Goal: Information Seeking & Learning: Check status

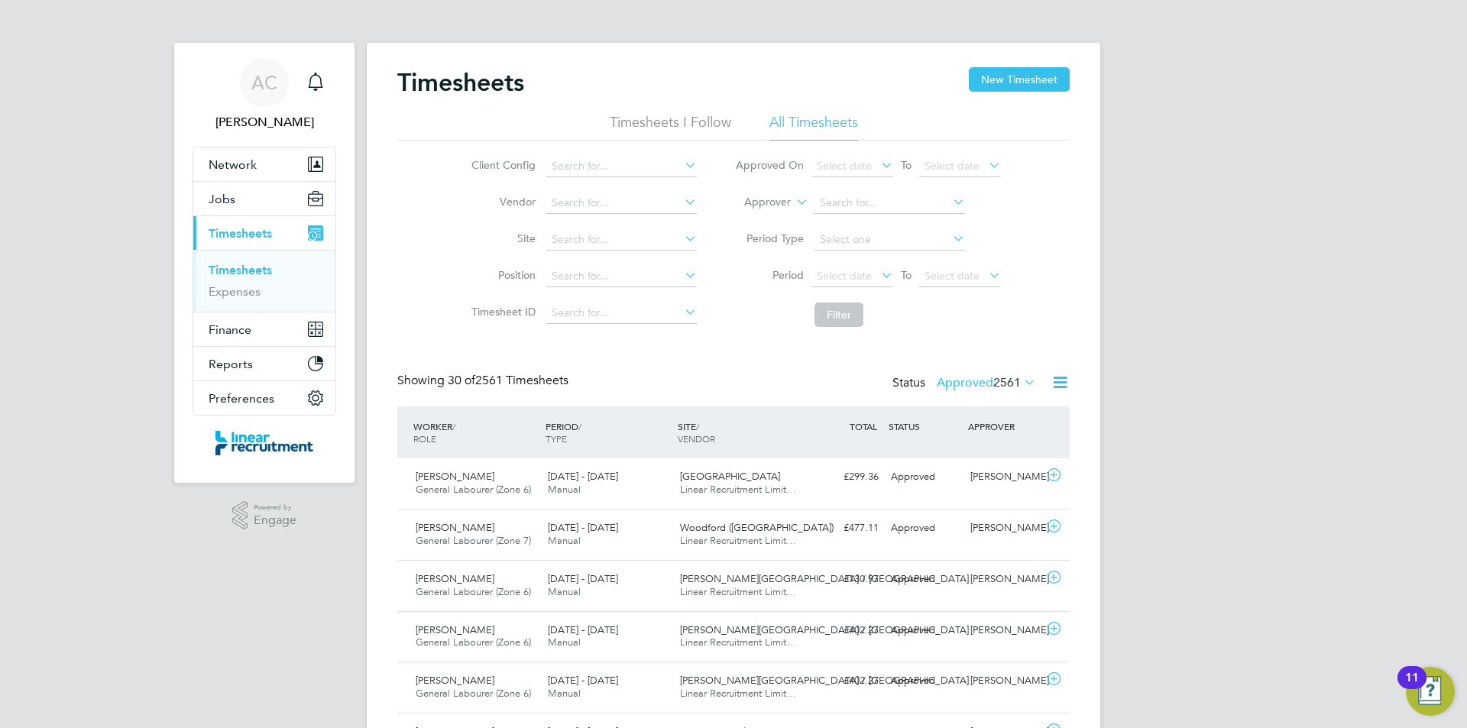
click at [248, 239] on span "Timesheets" at bounding box center [240, 233] width 63 height 15
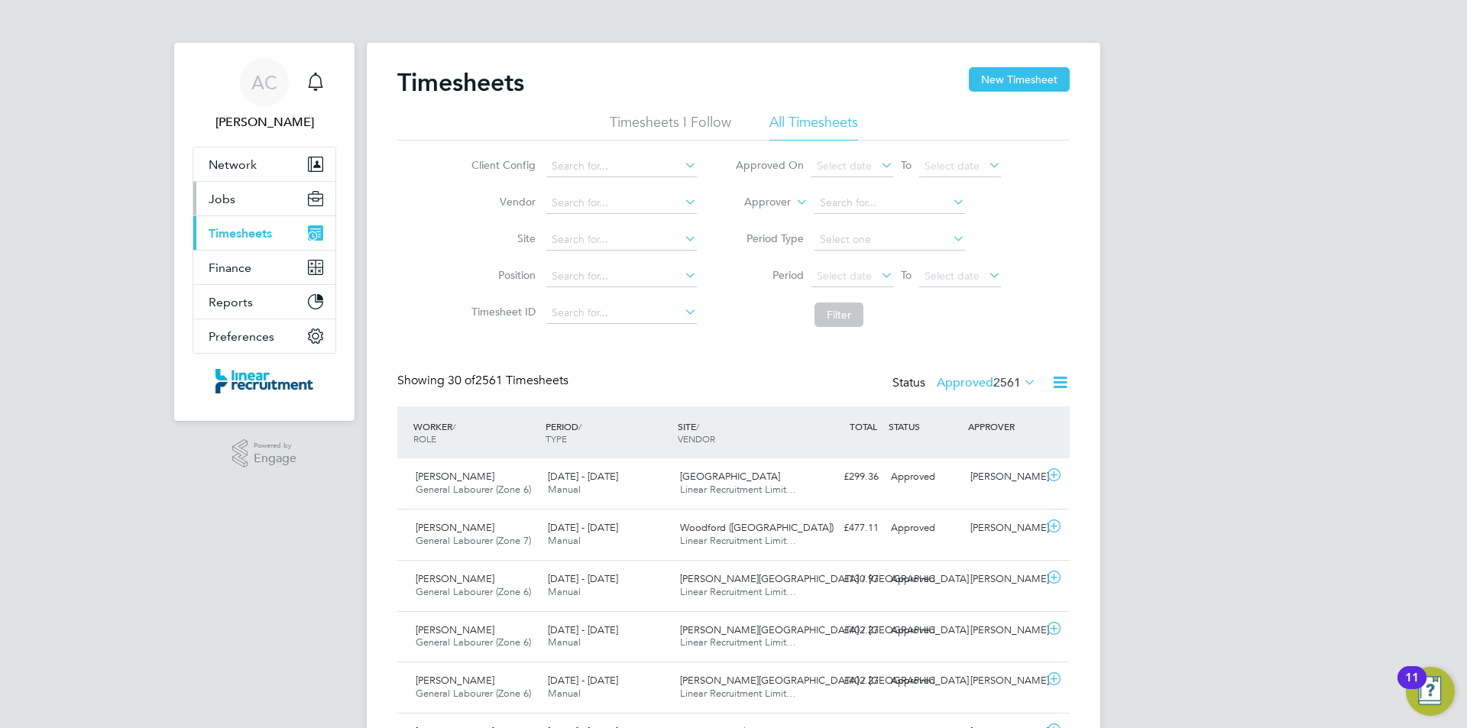
click at [248, 208] on button "Jobs" at bounding box center [264, 199] width 142 height 34
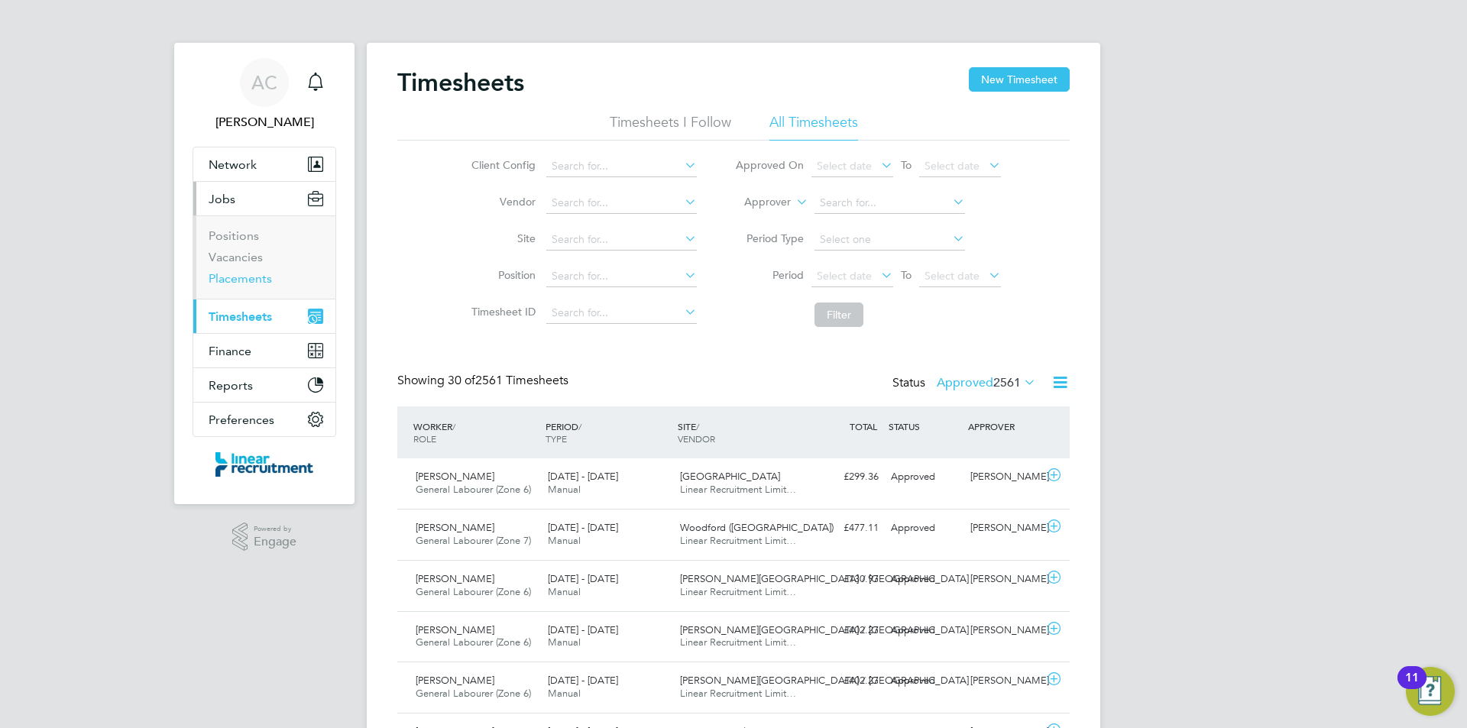
click at [255, 276] on link "Placements" at bounding box center [240, 278] width 63 height 15
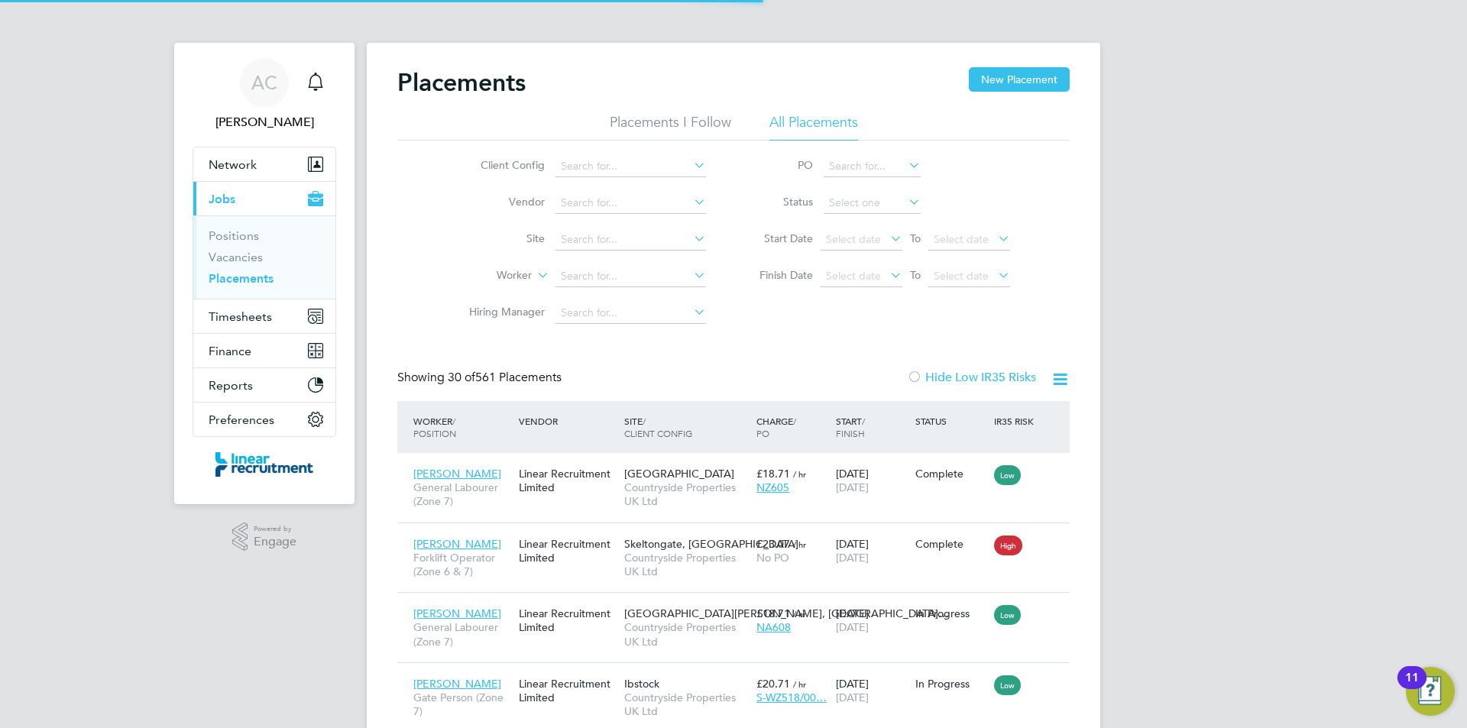
scroll to position [57, 133]
click at [602, 288] on li "Worker" at bounding box center [581, 276] width 287 height 37
click at [605, 281] on input at bounding box center [631, 276] width 151 height 21
click at [653, 296] on b "Thompson" at bounding box center [697, 297] width 89 height 13
type input "Chris Thompson"
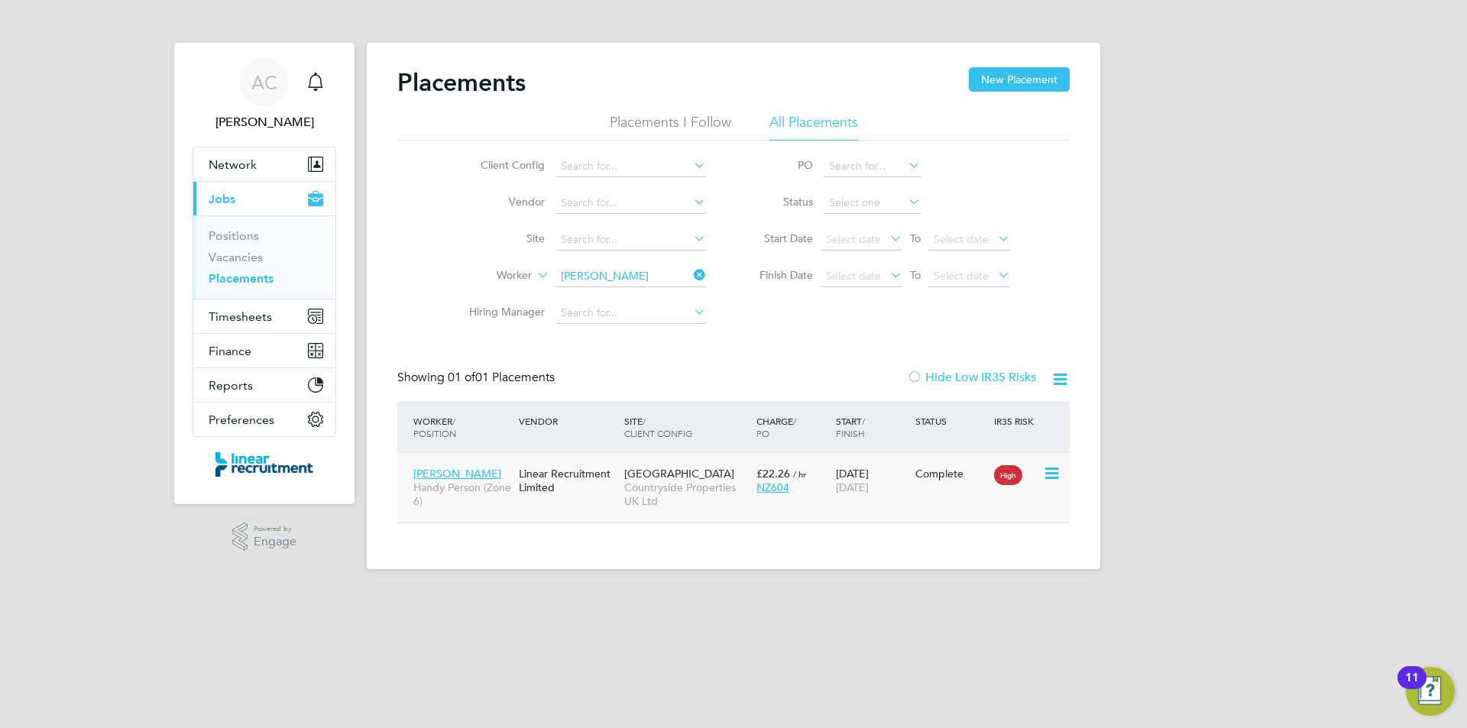
click at [743, 490] on span "Countryside Properties UK Ltd" at bounding box center [686, 495] width 125 height 28
click at [590, 264] on li "Worker Chris Thompson" at bounding box center [581, 276] width 287 height 37
click at [591, 267] on input at bounding box center [631, 276] width 151 height 21
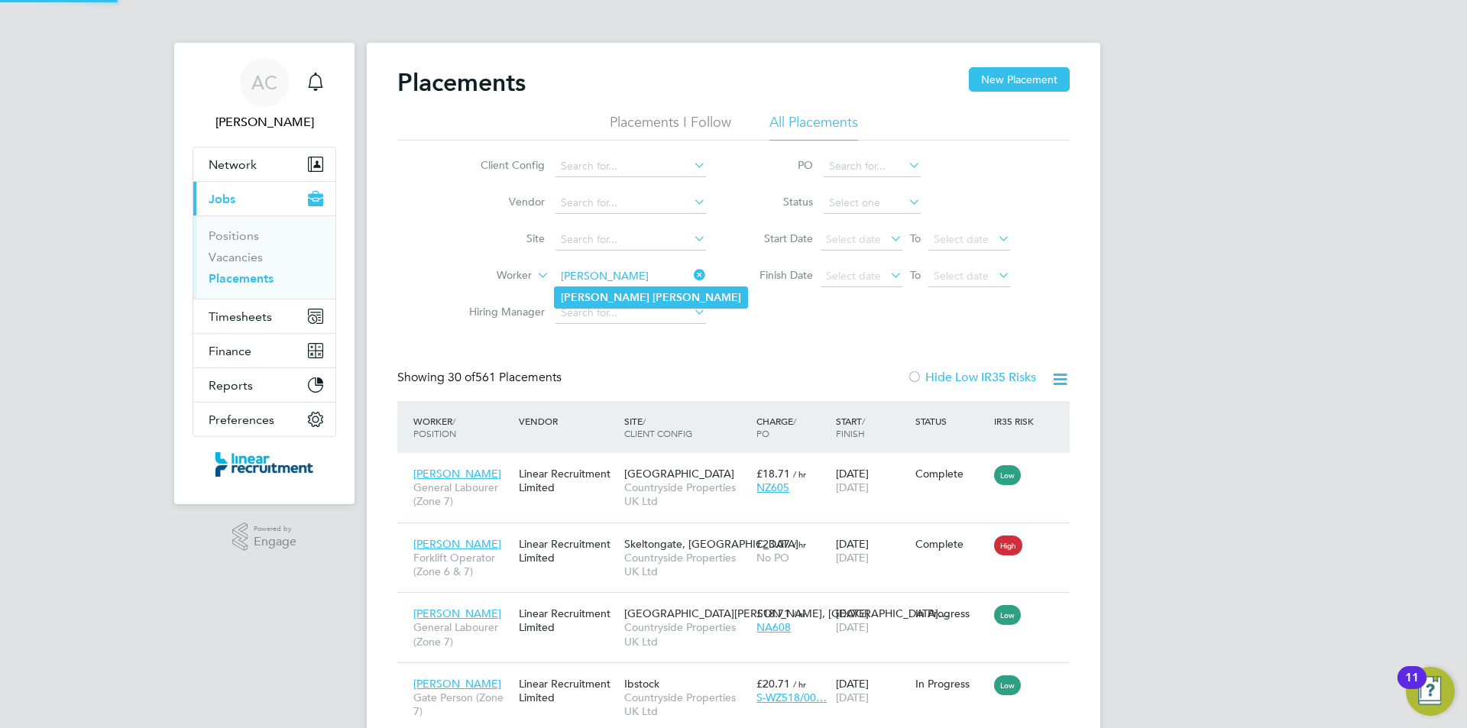
click at [675, 293] on li "Paul Earle" at bounding box center [651, 297] width 193 height 21
type input "Paul Earle"
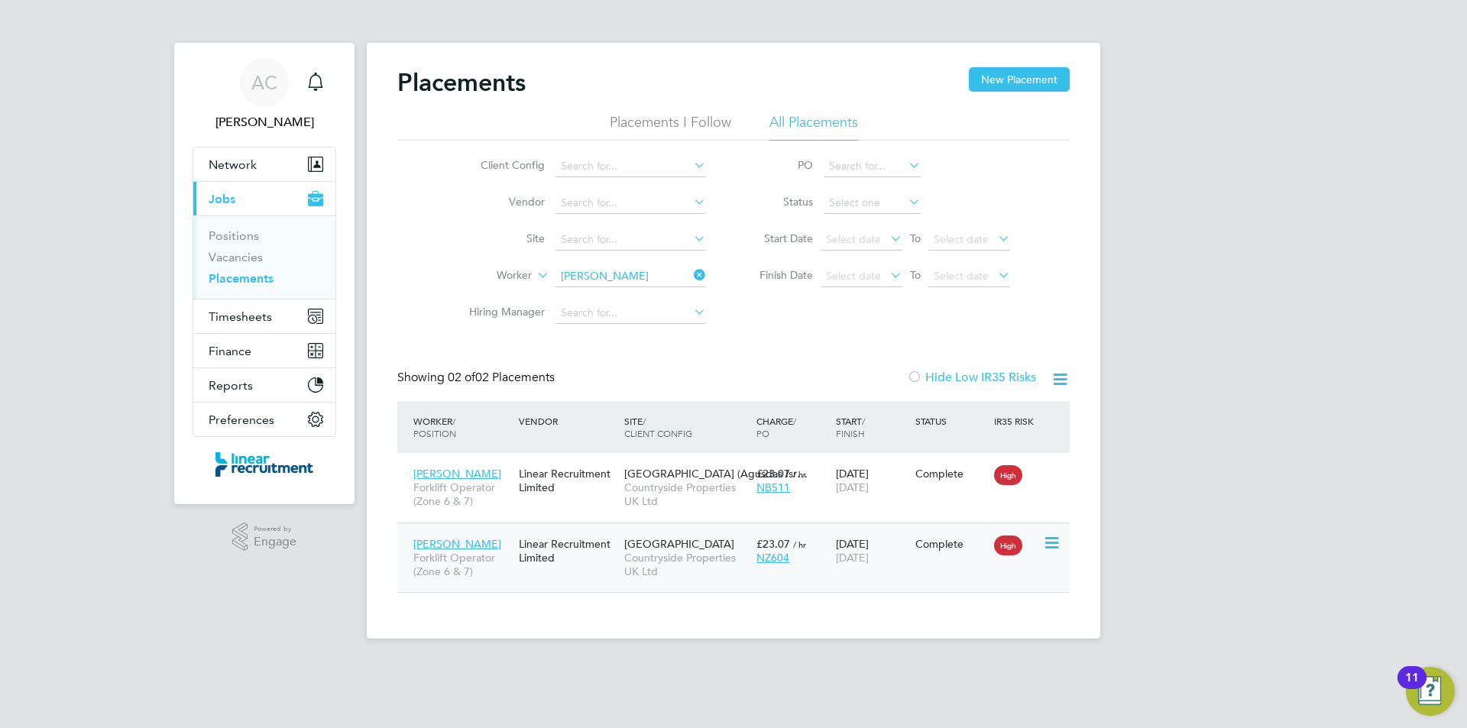
click at [705, 580] on div "Sunderland Civic Centre Countryside Properties UK Ltd" at bounding box center [686, 558] width 132 height 57
click at [612, 283] on input at bounding box center [631, 276] width 151 height 21
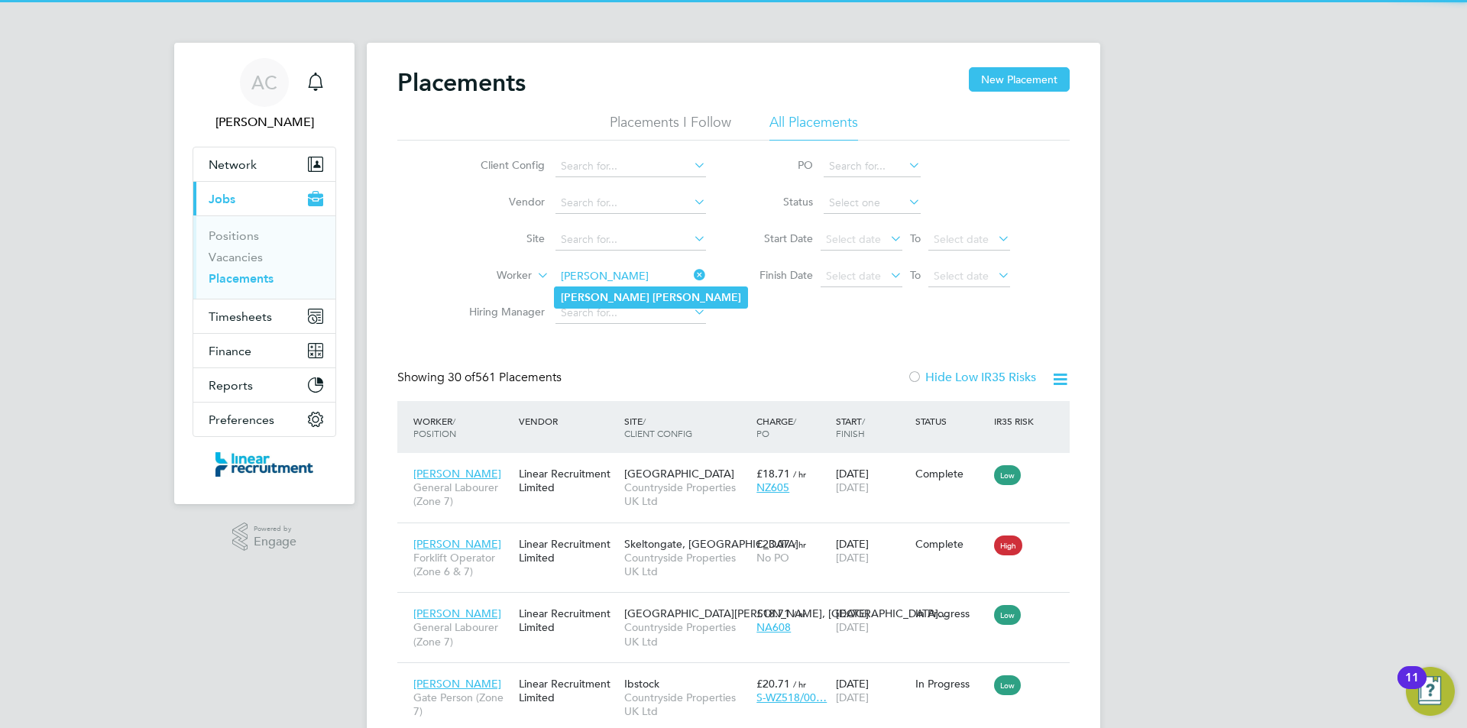
click at [586, 287] on li "Alfie Jones" at bounding box center [651, 297] width 193 height 21
type input "Alfie Jones"
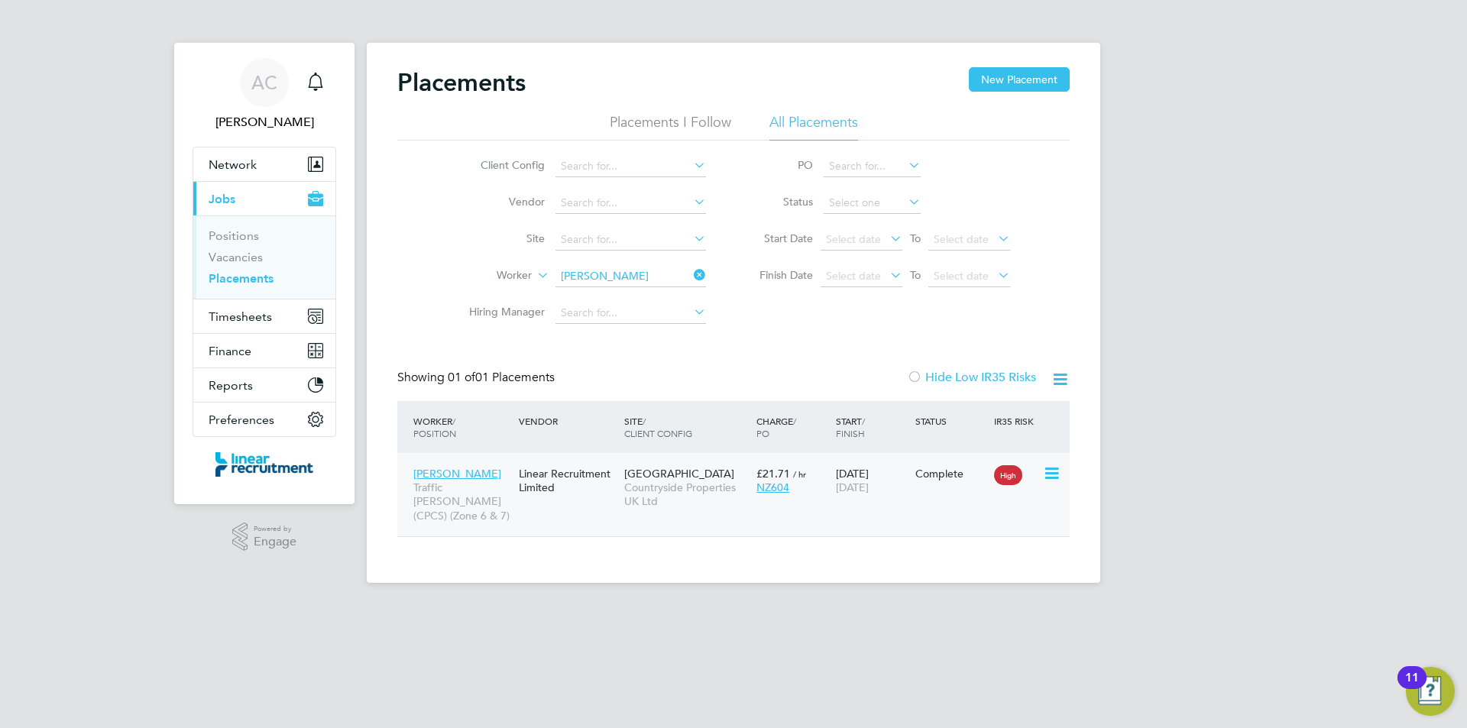
click at [760, 512] on div "Alfie Jones Traffic Marshall (CPCS) (Zone 6 & 7) Linear Recruitment Limited Sun…" at bounding box center [733, 494] width 672 height 83
click at [727, 511] on div "Sunderland Civic Centre Countryside Properties UK Ltd" at bounding box center [686, 487] width 132 height 57
click at [607, 274] on input at bounding box center [631, 276] width 151 height 21
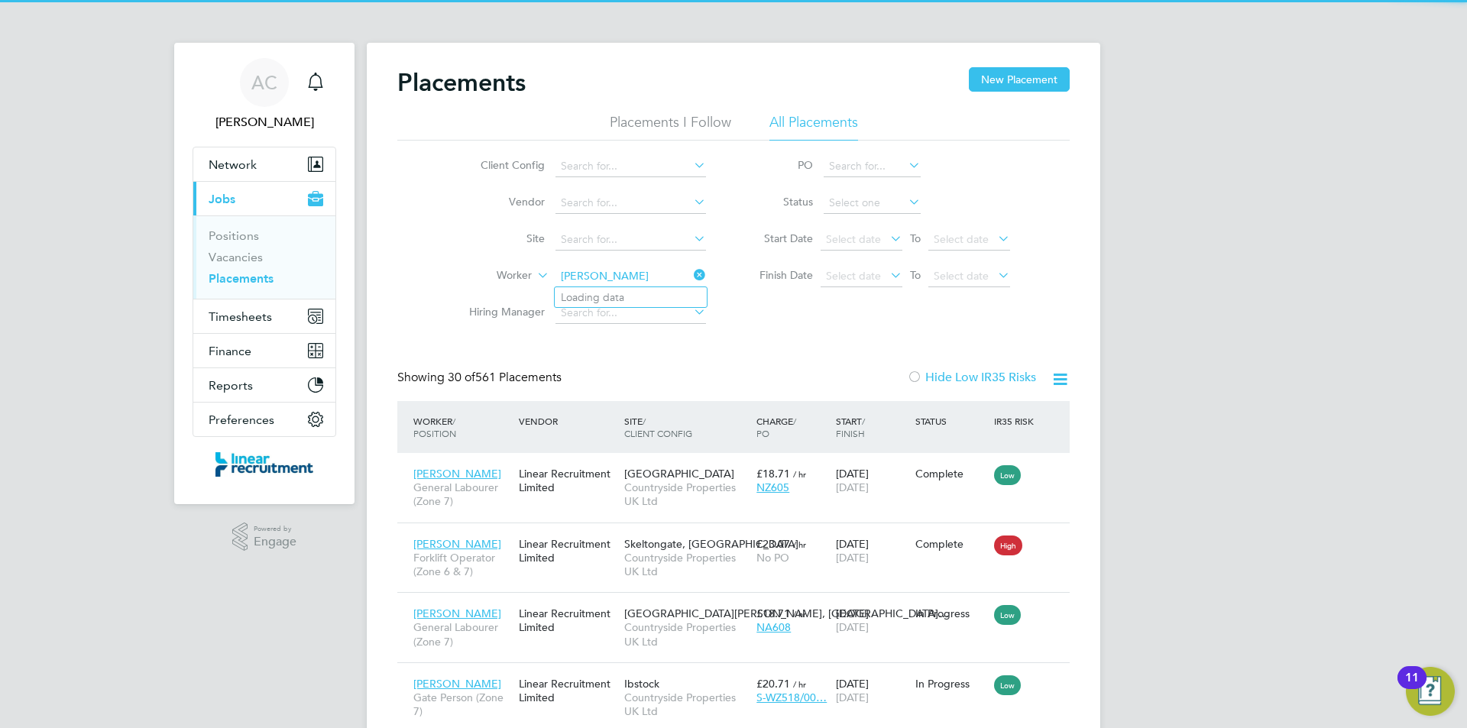
scroll to position [57, 133]
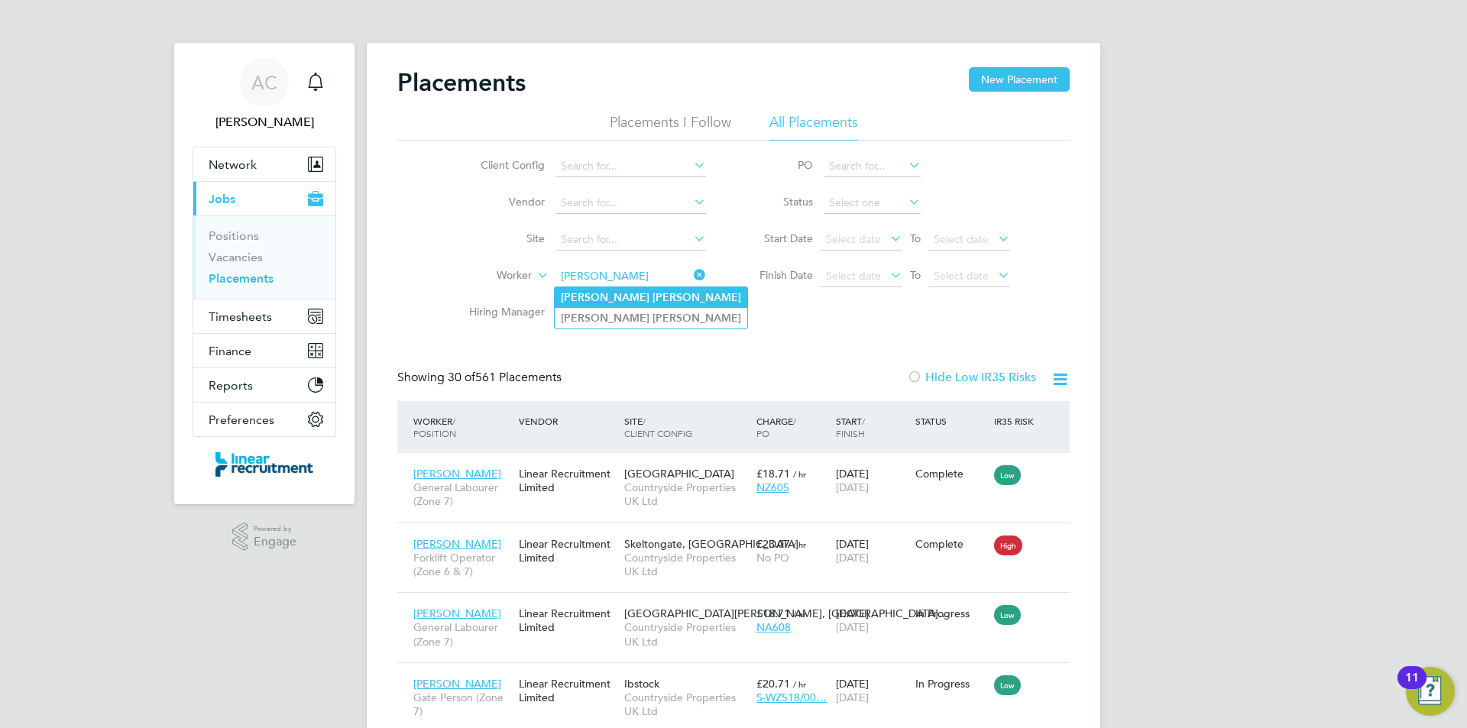
click at [614, 288] on li "Thomas James" at bounding box center [651, 297] width 193 height 21
type input "Thomas James"
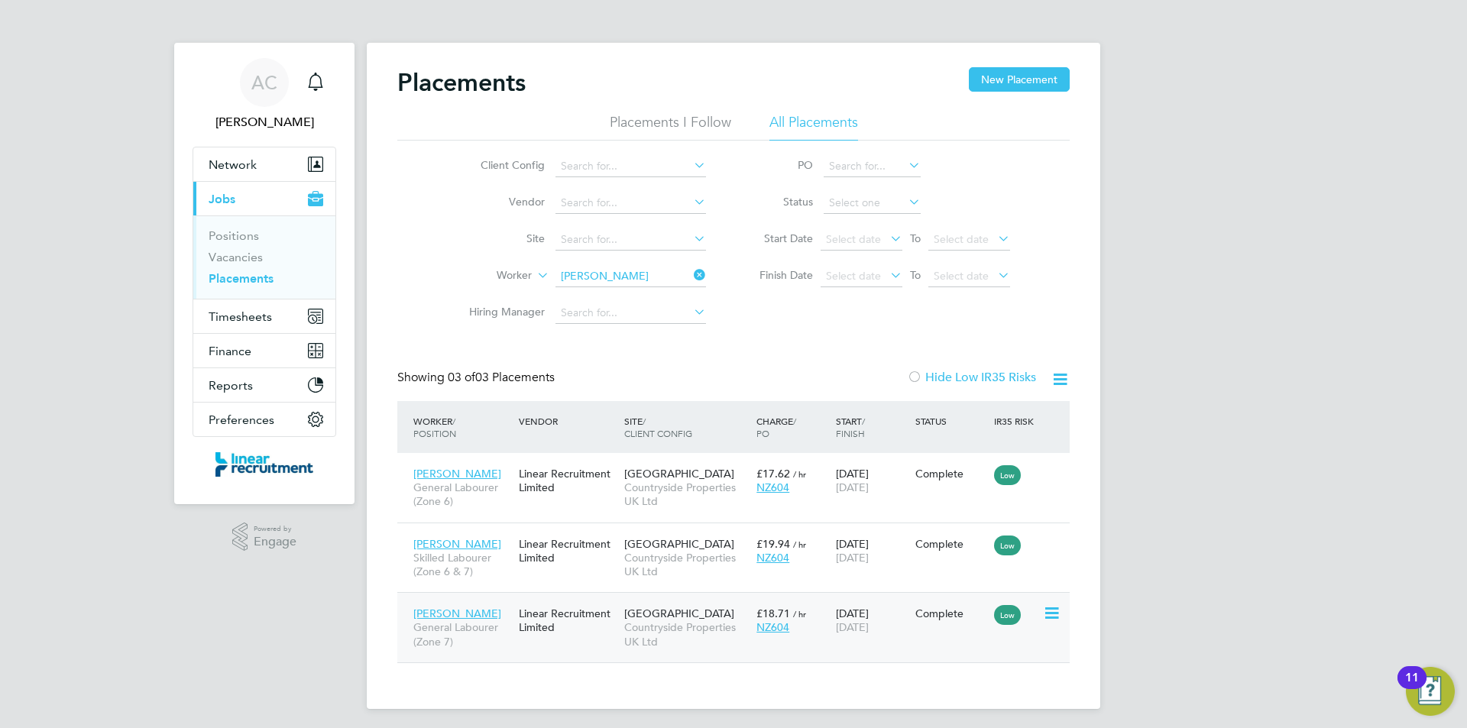
click at [770, 637] on div "£18.71 / hr NZ604" at bounding box center [792, 620] width 79 height 43
click at [563, 278] on input "Thomas James" at bounding box center [631, 276] width 151 height 21
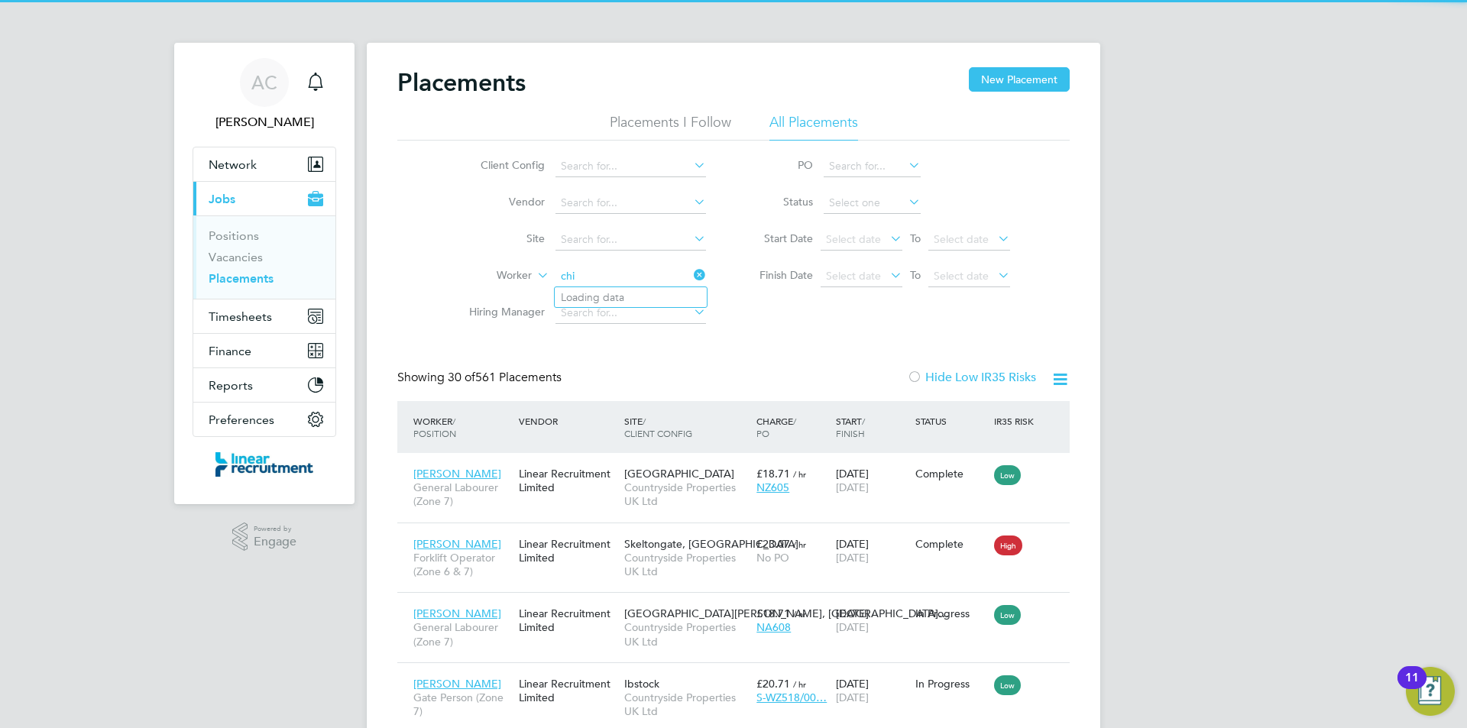
scroll to position [57, 133]
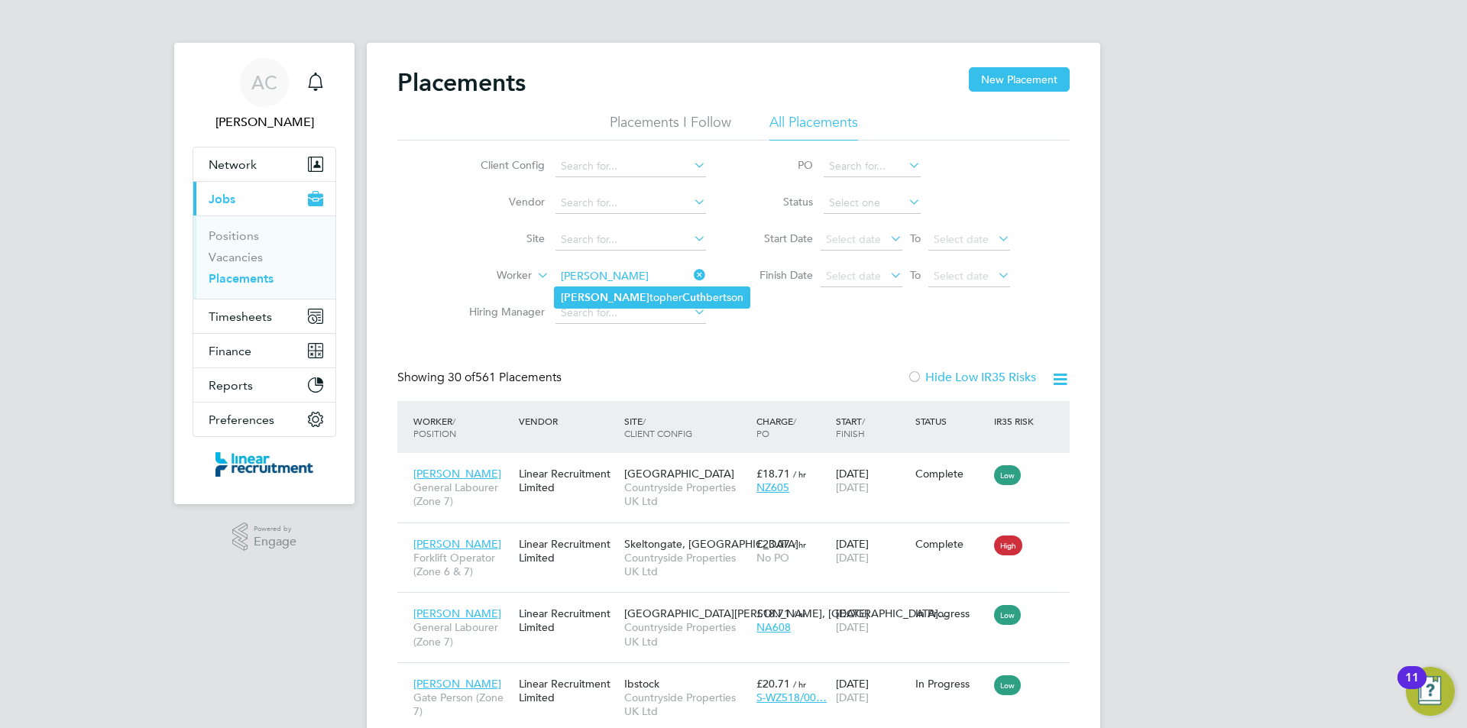
click at [580, 294] on b "Chris" at bounding box center [605, 297] width 89 height 13
type input "[PERSON_NAME]"
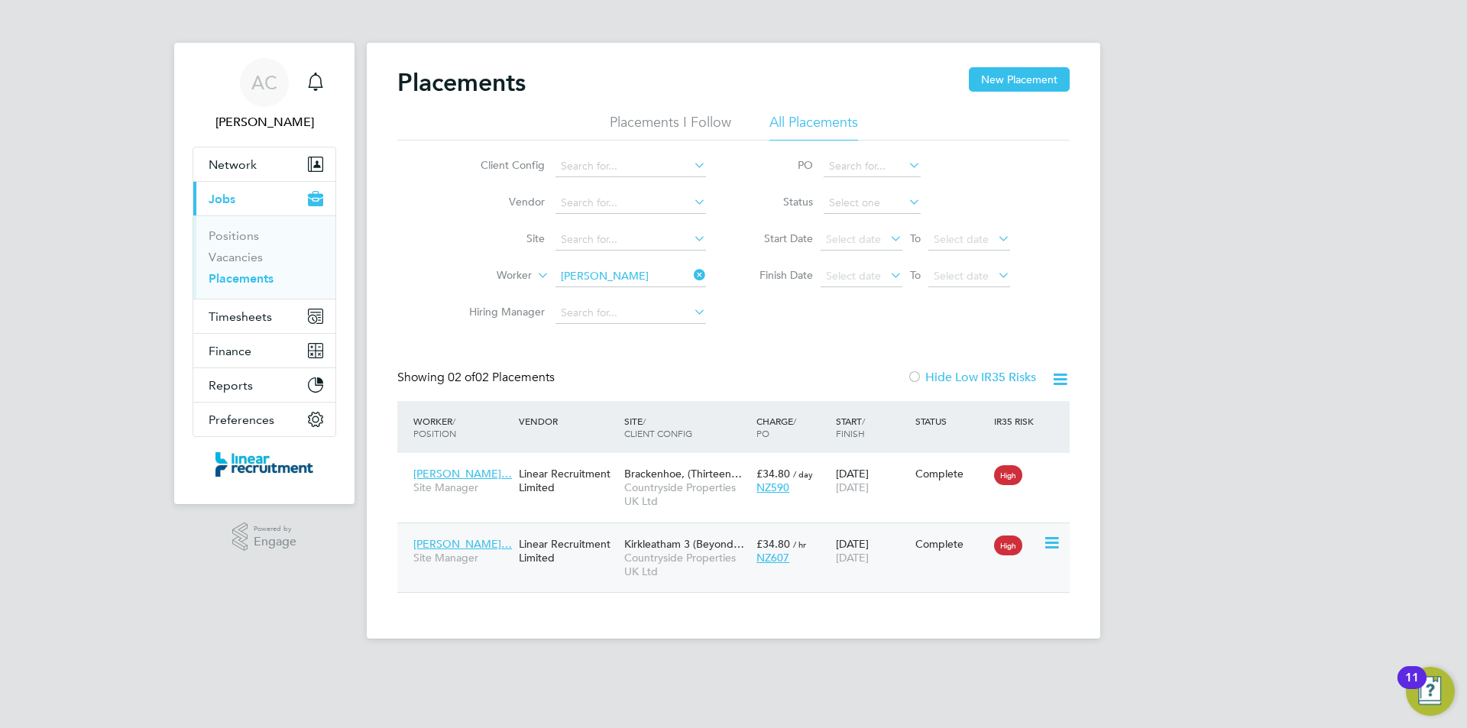
click at [698, 575] on span "Countryside Properties UK Ltd" at bounding box center [686, 565] width 125 height 28
click at [651, 271] on input "[PERSON_NAME]" at bounding box center [631, 276] width 151 height 21
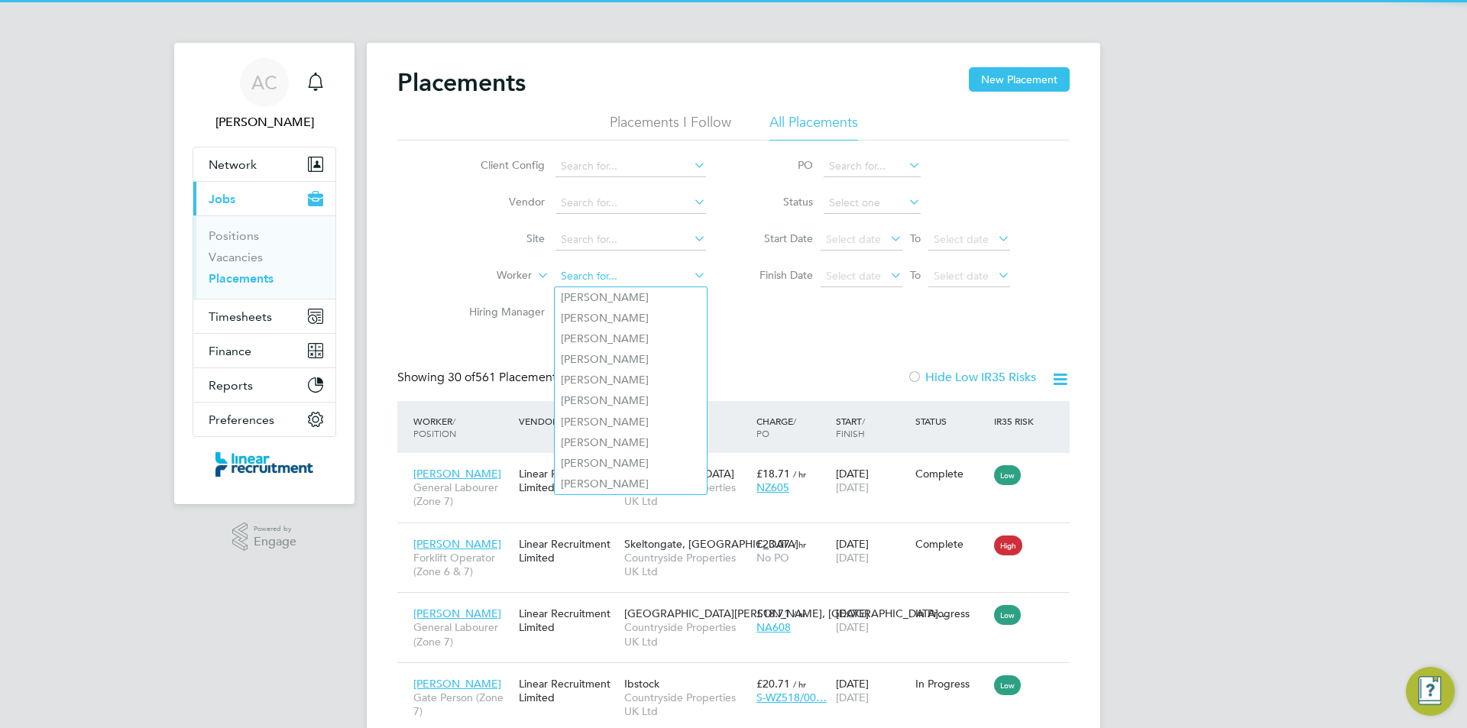
scroll to position [57, 133]
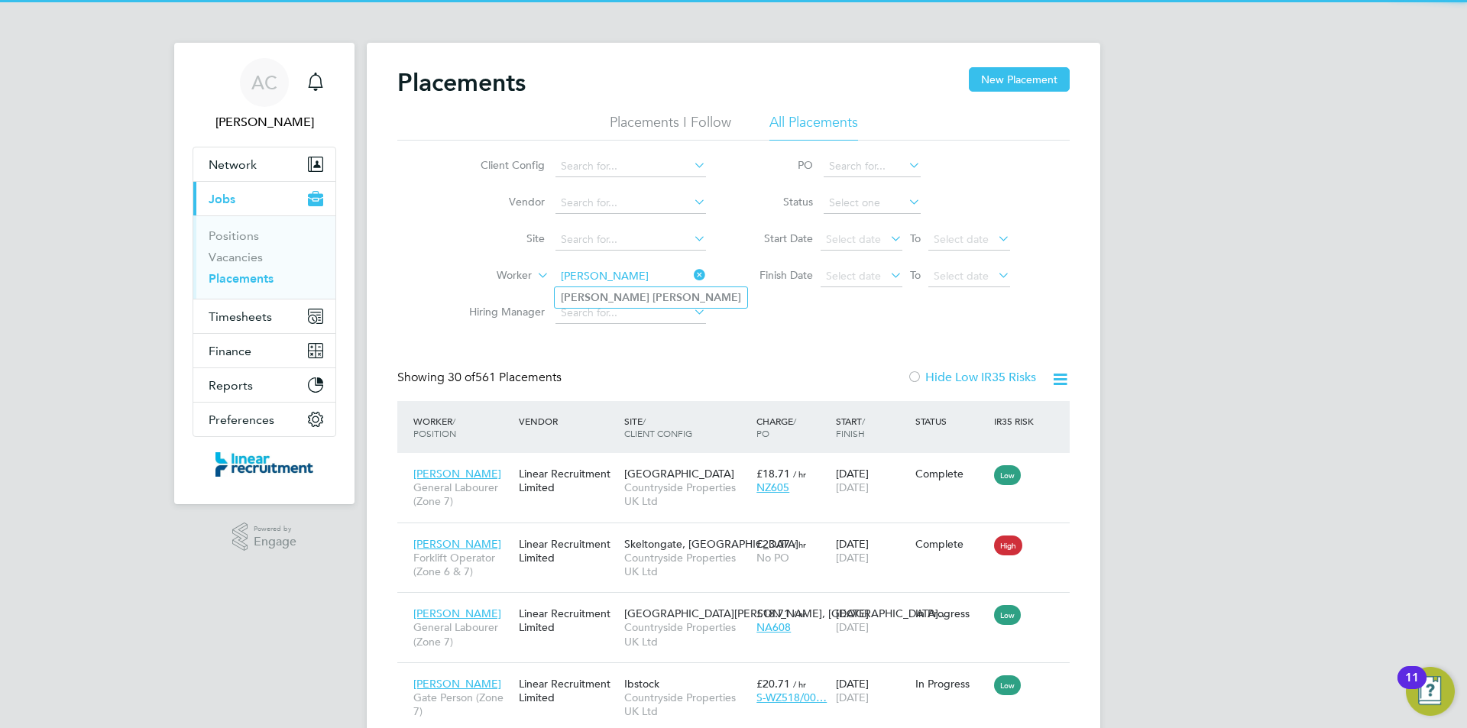
click at [643, 282] on input "dean collings" at bounding box center [631, 276] width 151 height 21
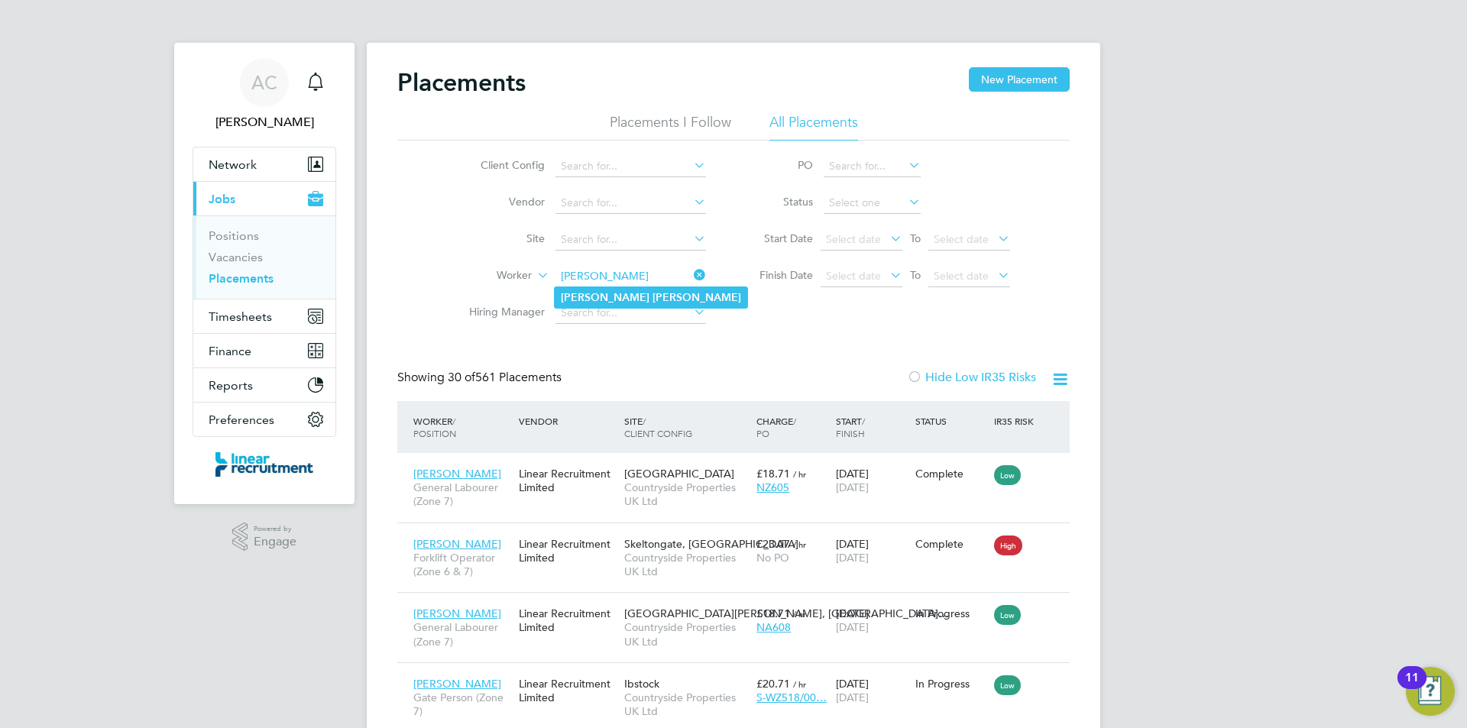
click at [660, 306] on li "Dean Collings" at bounding box center [651, 297] width 193 height 21
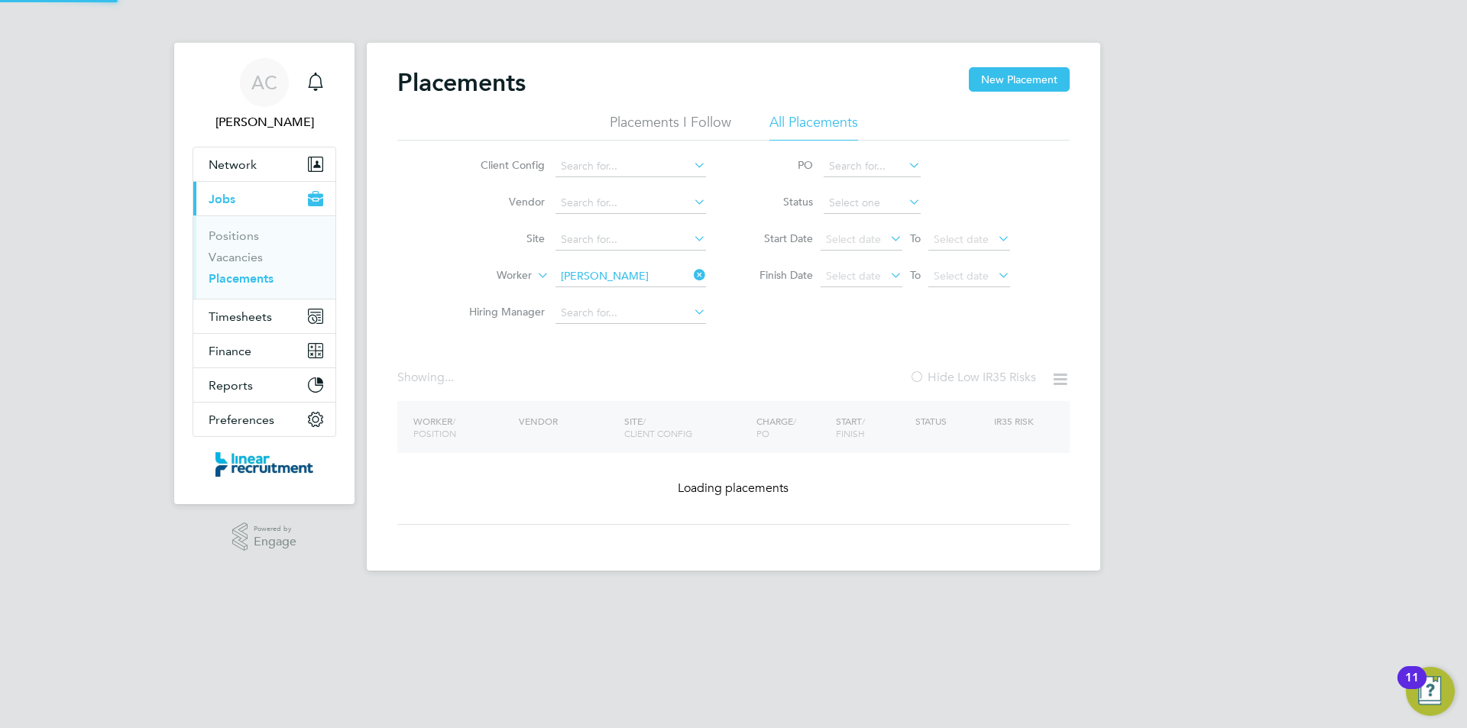
type input "Dean Collings"
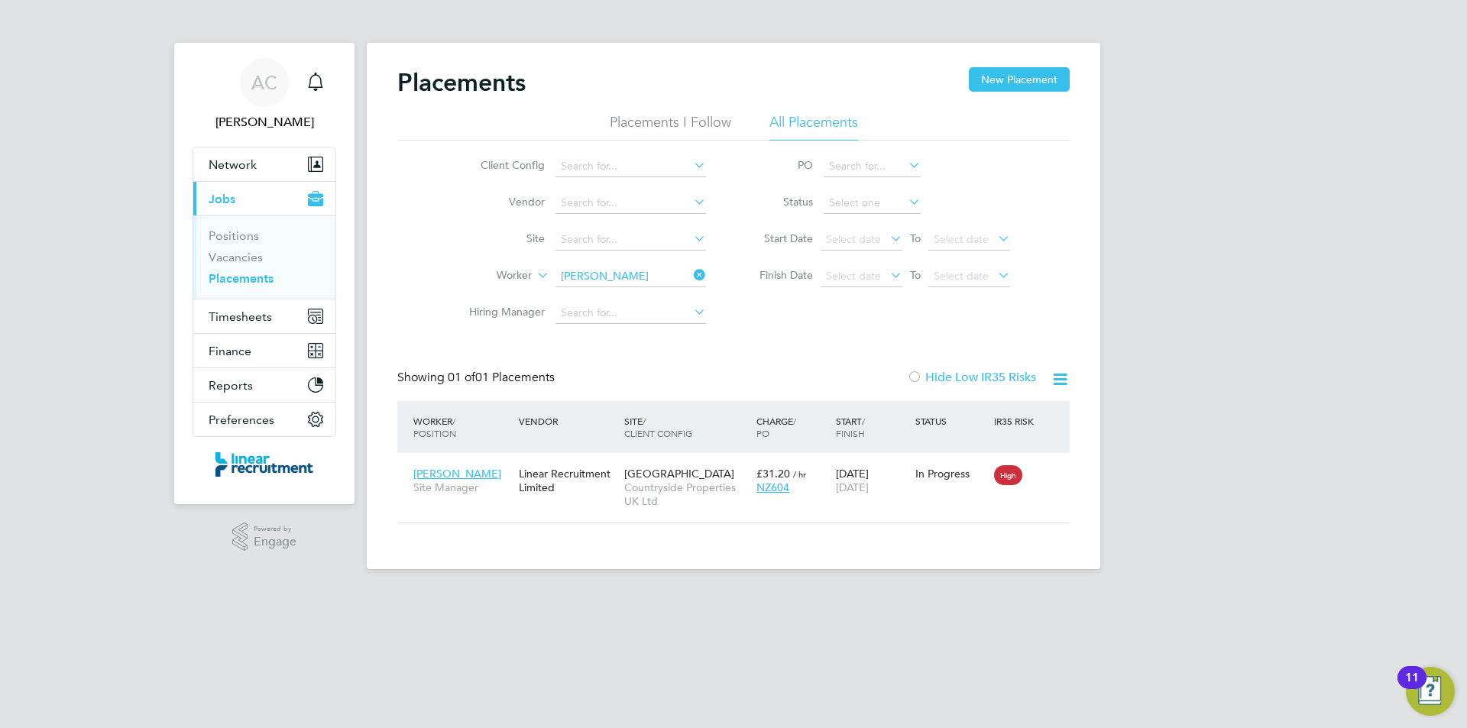
click at [672, 268] on input "Dean Collings" at bounding box center [631, 276] width 151 height 21
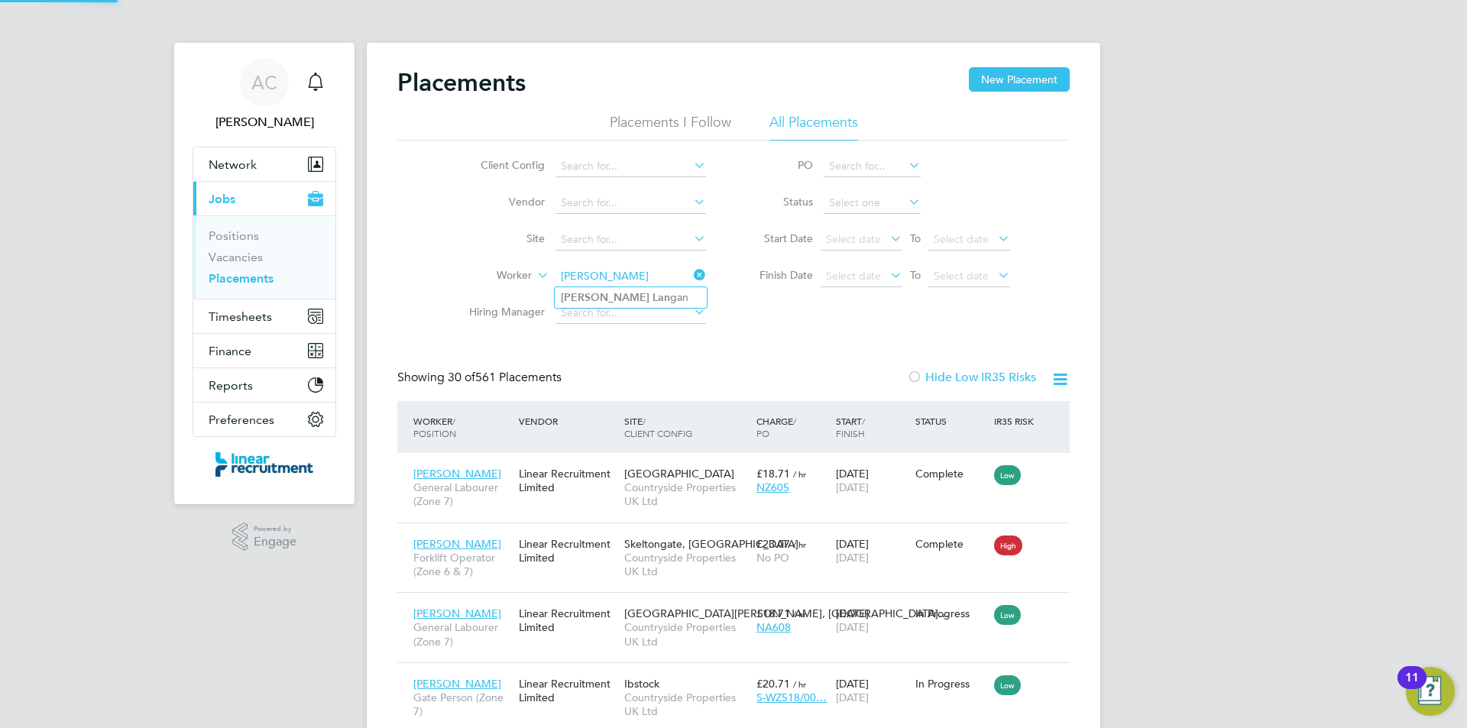
click at [652, 295] on li "Keith Lan gan" at bounding box center [631, 297] width 152 height 21
type input "Keith Langan"
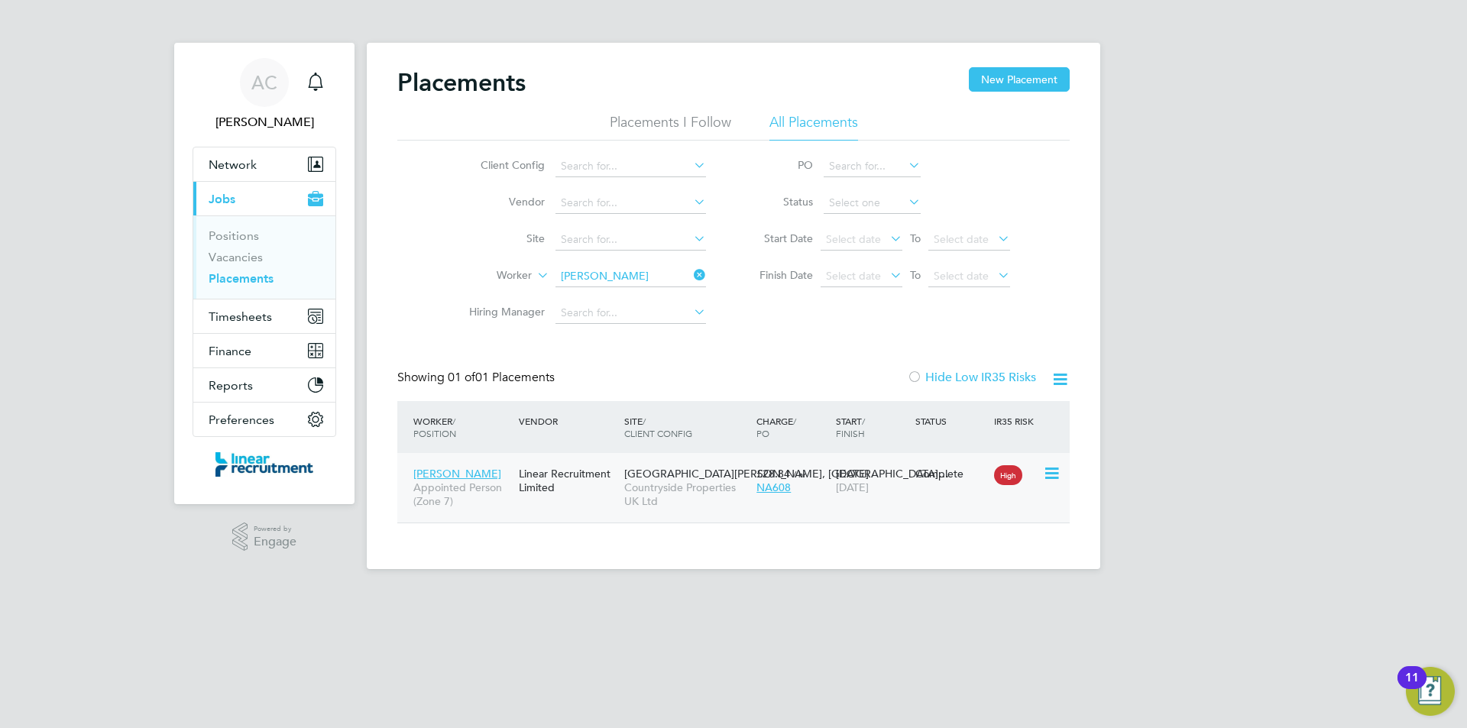
click at [691, 522] on div "Keith Langan Appointed Person (Zone 7) Linear Recruitment Limited King Edwards …" at bounding box center [733, 488] width 672 height 70
click at [685, 501] on span "Countryside Properties UK Ltd" at bounding box center [686, 495] width 125 height 28
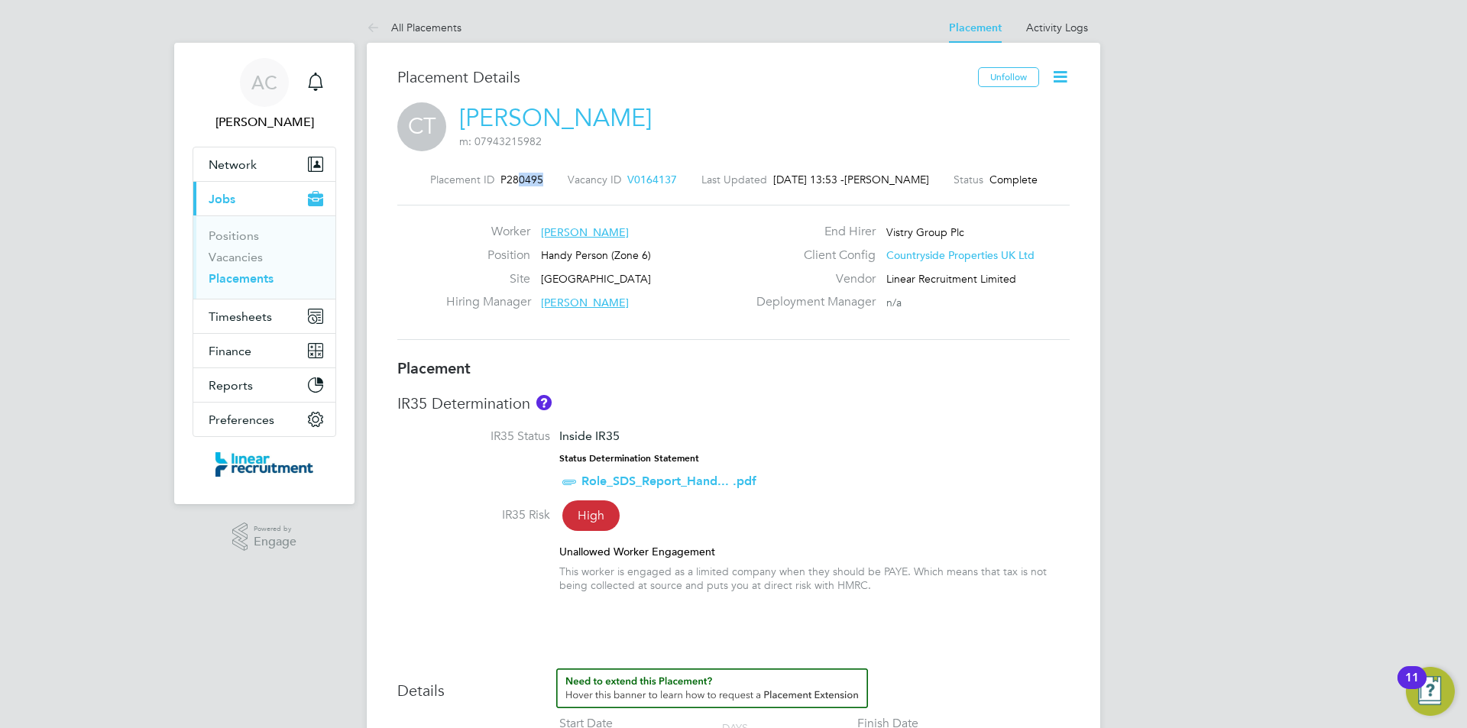
drag, startPoint x: 534, startPoint y: 185, endPoint x: 510, endPoint y: 182, distance: 23.9
click at [510, 182] on div "Placement ID P280495 Vacancy ID V0164137 Last Updated 02 Oct 2025, 13:53 - Loui…" at bounding box center [733, 180] width 672 height 14
drag, startPoint x: 671, startPoint y: 172, endPoint x: 624, endPoint y: 183, distance: 48.0
click at [624, 183] on div "Placement ID P280495 Vacancy ID V0164137 Last Updated 02 Oct 2025, 13:53 - Loui…" at bounding box center [733, 180] width 672 height 14
drag, startPoint x: 664, startPoint y: 176, endPoint x: 608, endPoint y: 181, distance: 56.0
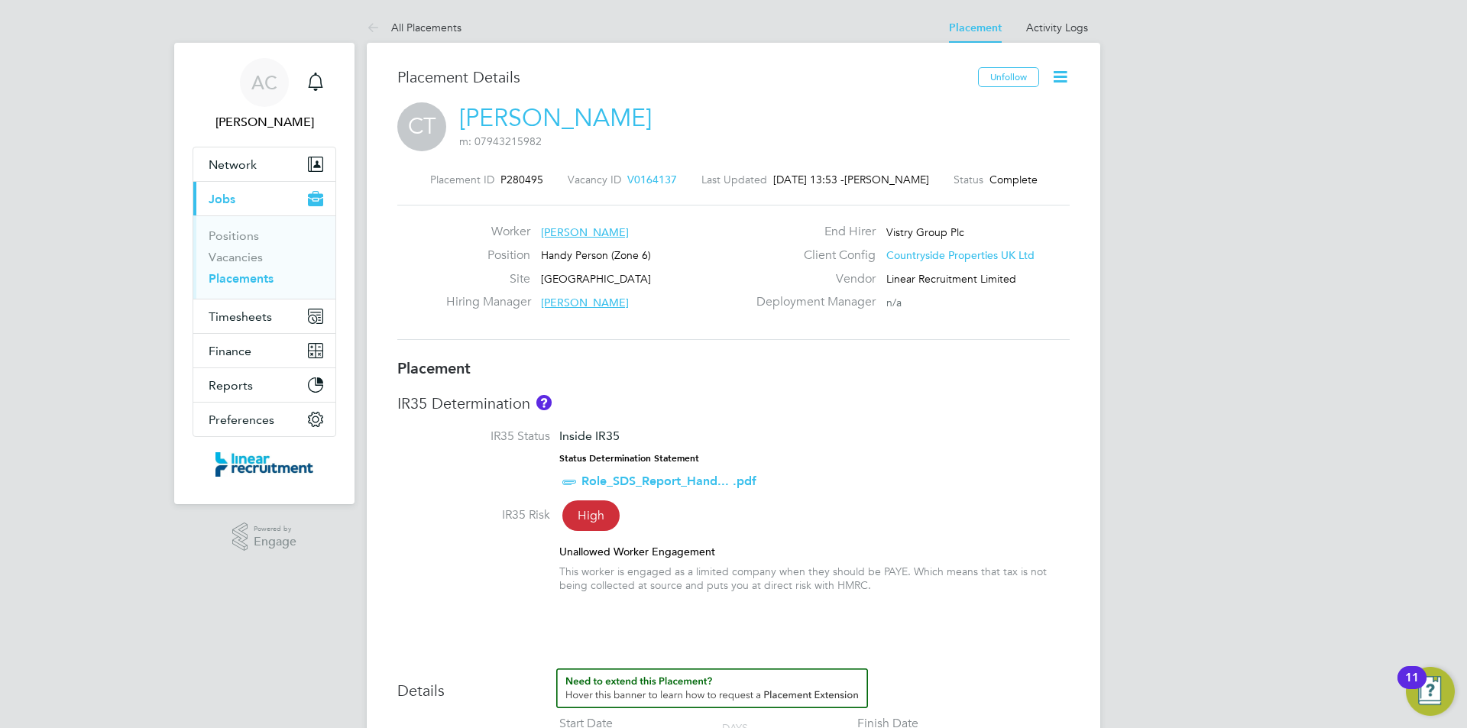
click at [608, 181] on div "Vacancy ID V0164137" at bounding box center [622, 180] width 109 height 14
click at [520, 175] on span "P280495" at bounding box center [522, 180] width 43 height 14
copy span "P280495"
click at [533, 173] on div "Placement ID P299480" at bounding box center [486, 180] width 113 height 14
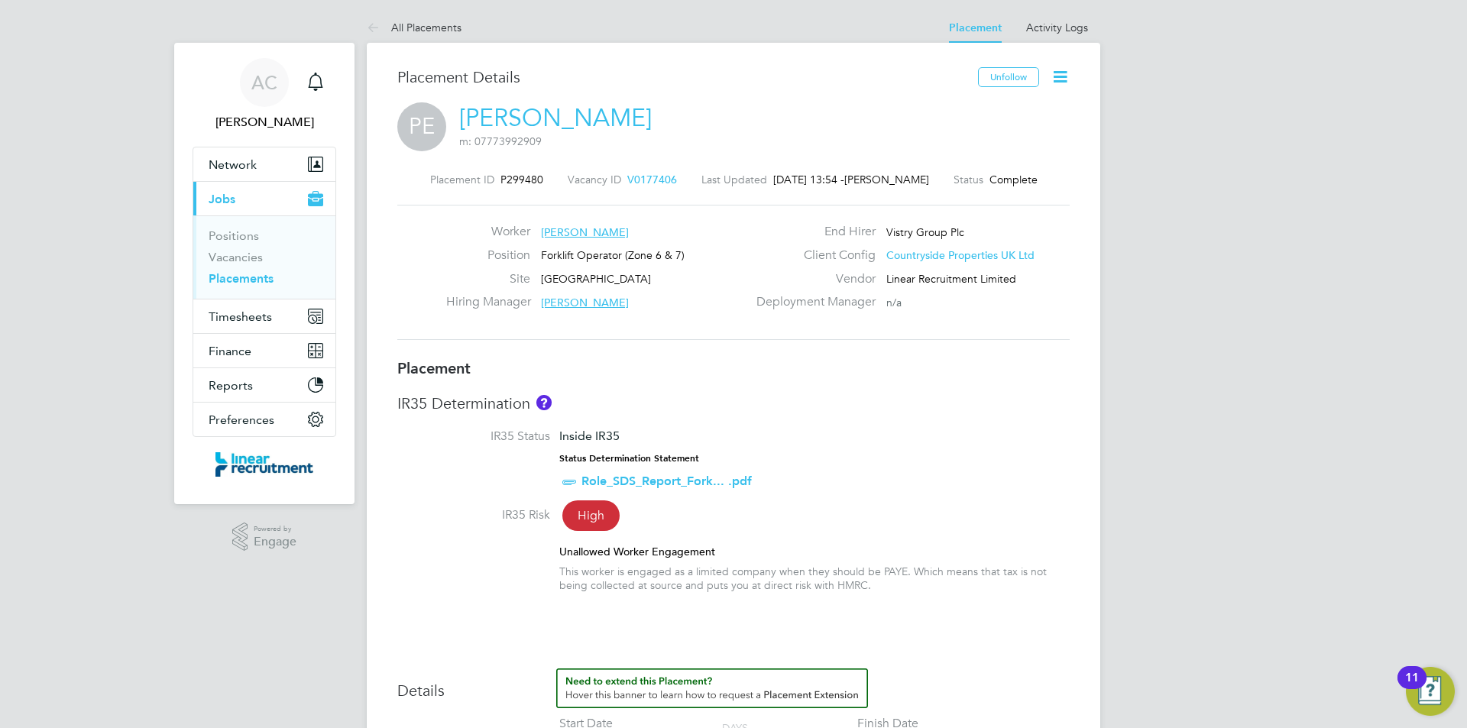
click at [533, 173] on div "Placement ID P299480" at bounding box center [486, 180] width 113 height 14
click at [522, 173] on div "Placement ID P299480" at bounding box center [486, 180] width 113 height 14
click at [501, 178] on span "P270353" at bounding box center [522, 180] width 43 height 14
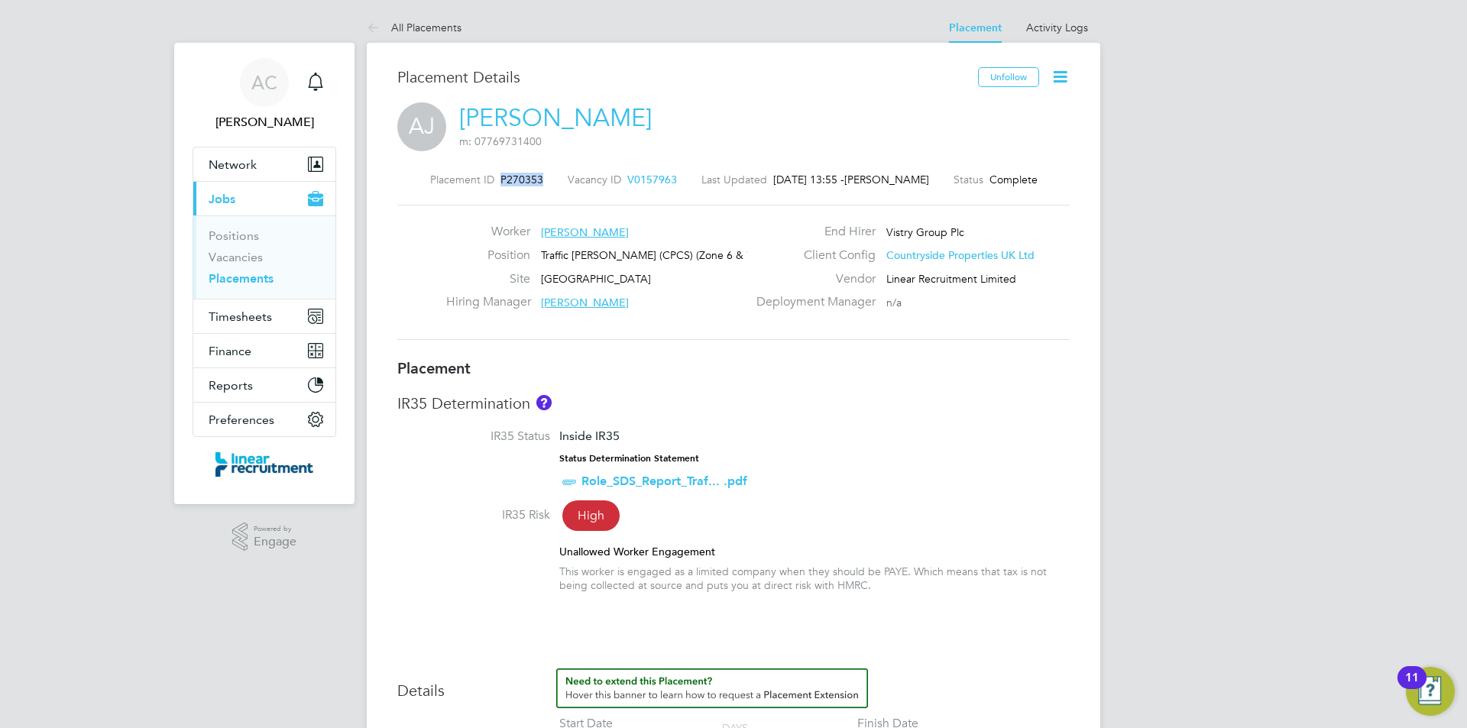
click at [501, 178] on span "P270353" at bounding box center [522, 180] width 43 height 14
copy span "P270353"
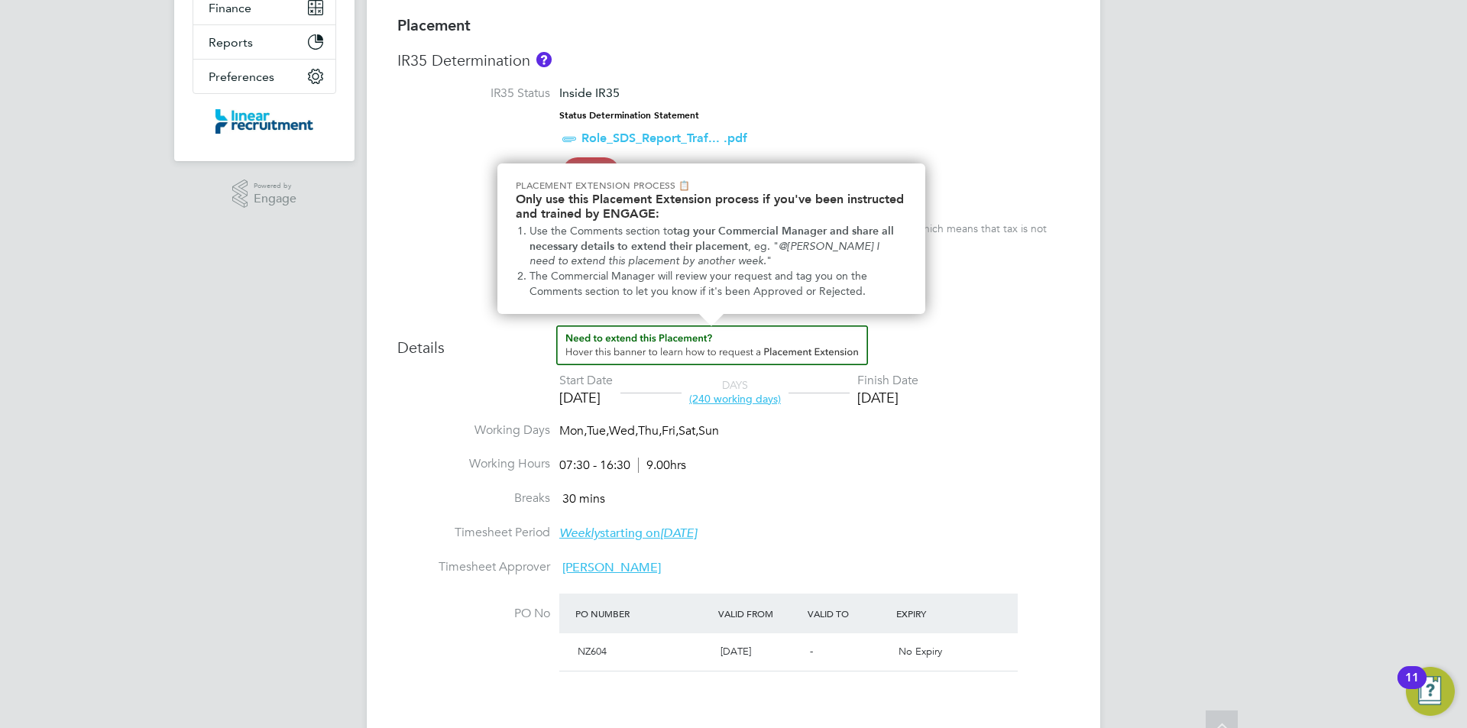
scroll to position [382, 0]
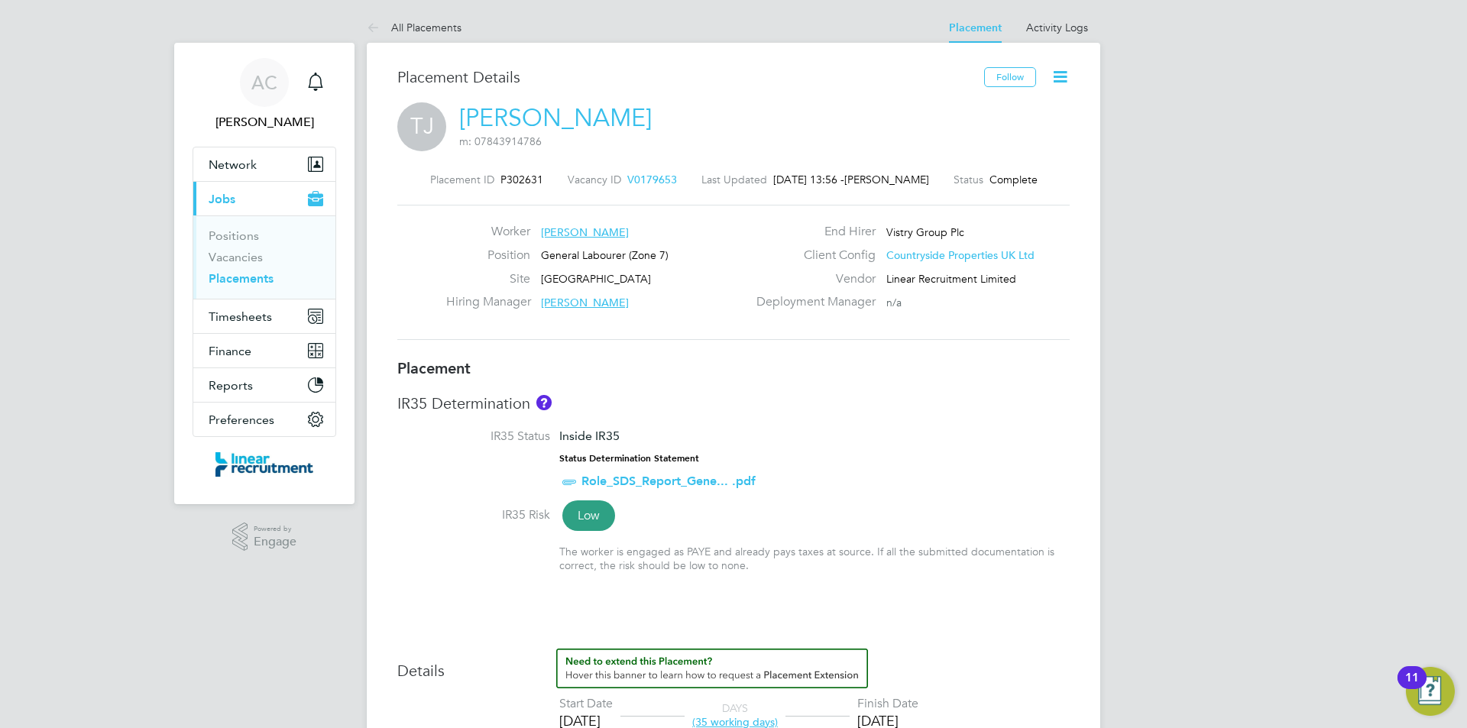
click at [519, 161] on div "Placement ID P302631 Vacancy ID V0179653 Last Updated 02 Oct 2025, 13:56 - Alys…" at bounding box center [733, 256] width 672 height 205
click at [527, 174] on span "P302631" at bounding box center [522, 180] width 43 height 14
click at [528, 175] on span "P302631" at bounding box center [522, 180] width 43 height 14
copy span "P302631"
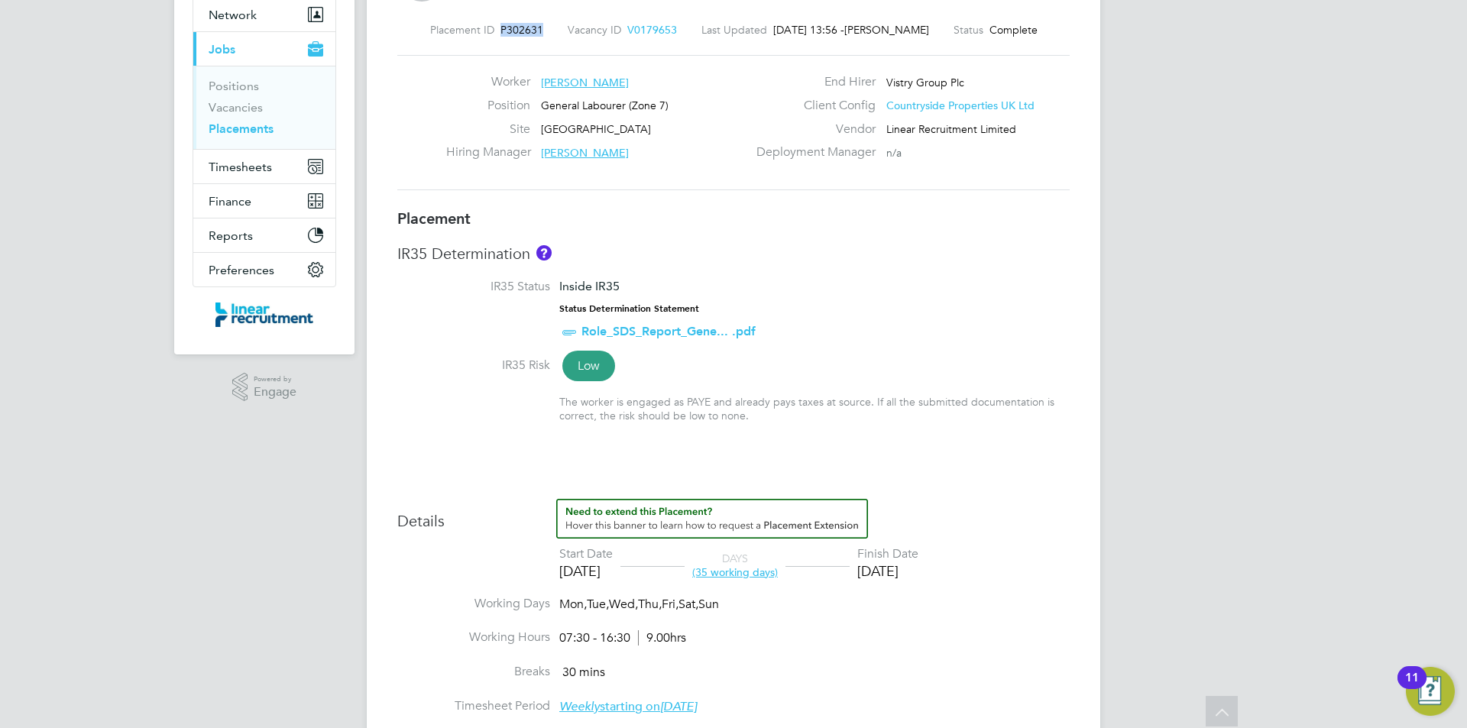
scroll to position [76, 0]
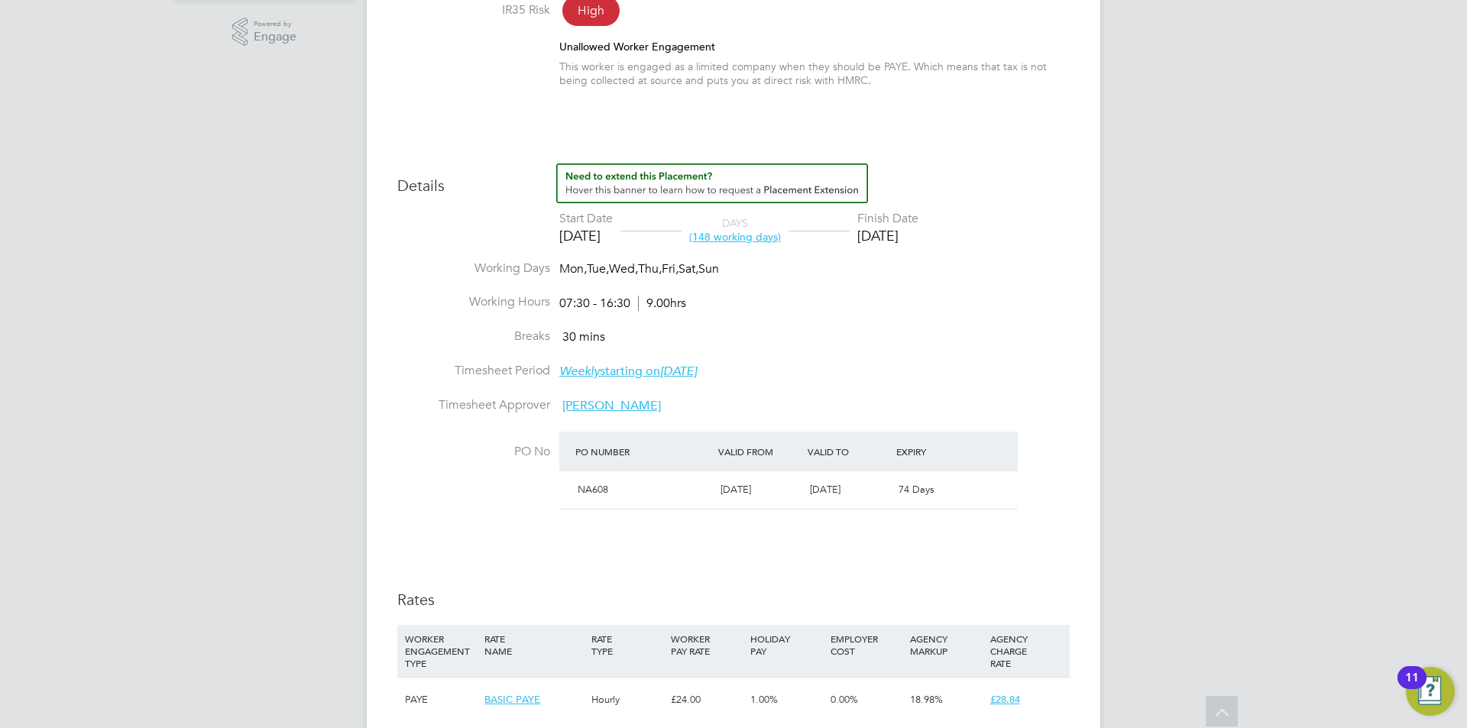
scroll to position [535, 0]
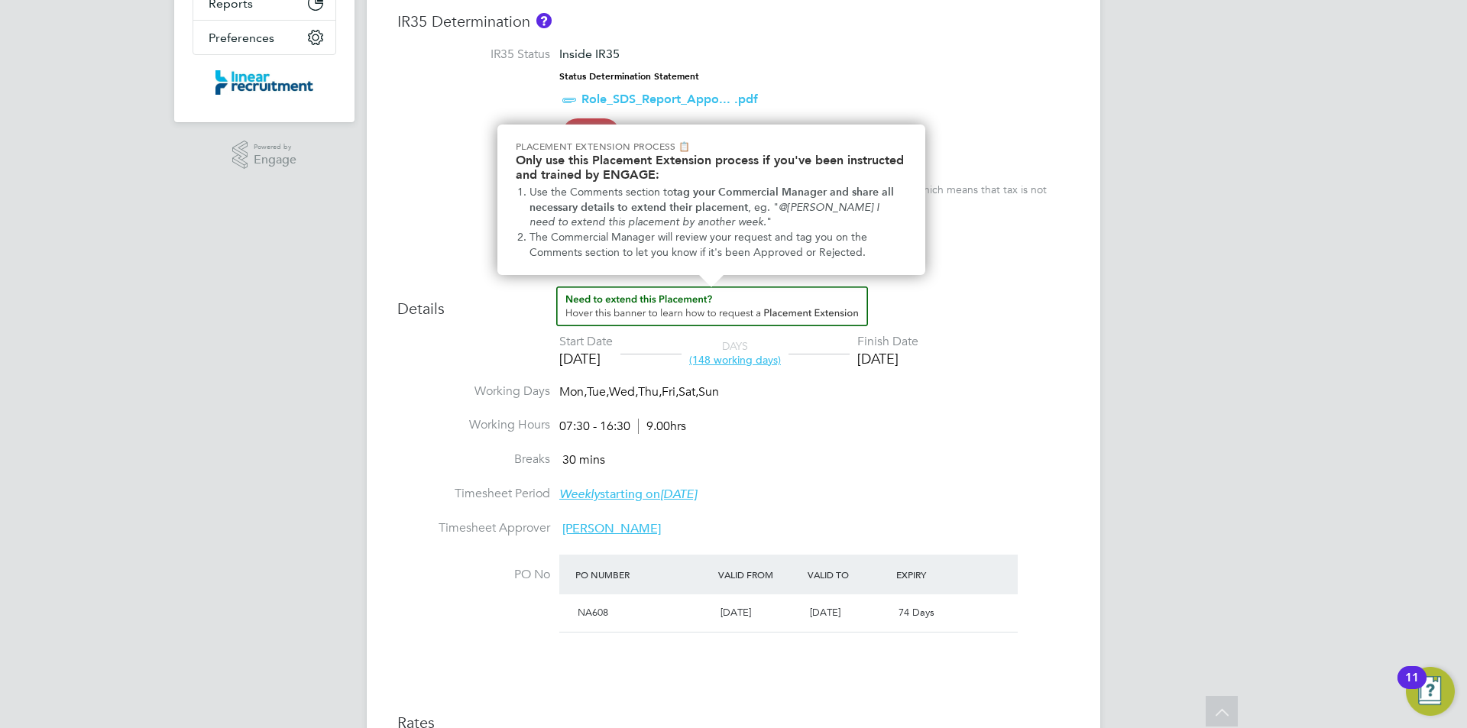
click at [726, 313] on img "How to extend a Placement?" at bounding box center [712, 307] width 312 height 40
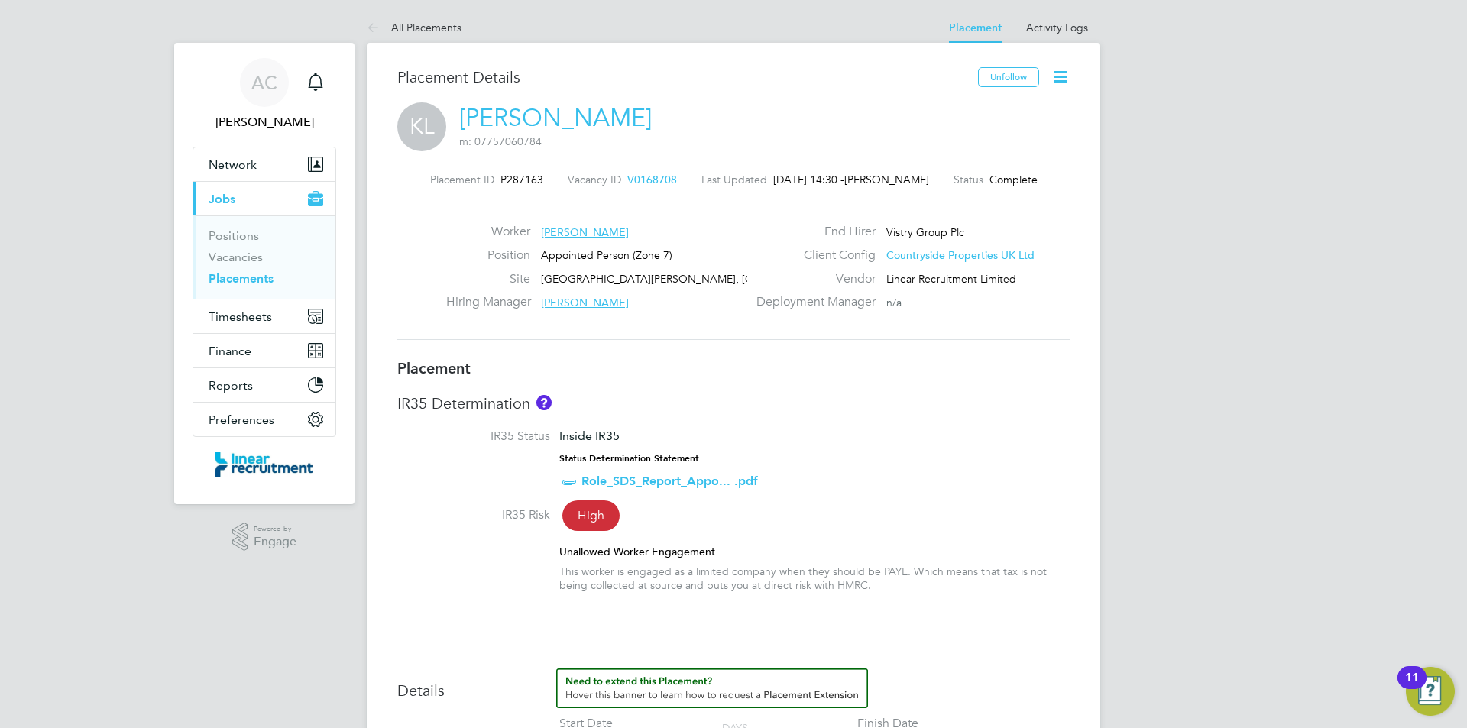
click at [523, 170] on div "Placement ID P287163 Vacancy ID V0168708 Last Updated 02 Oct 2025, 14:30 - Ben …" at bounding box center [733, 256] width 672 height 205
copy span "P287163"
